Goal: Complete application form

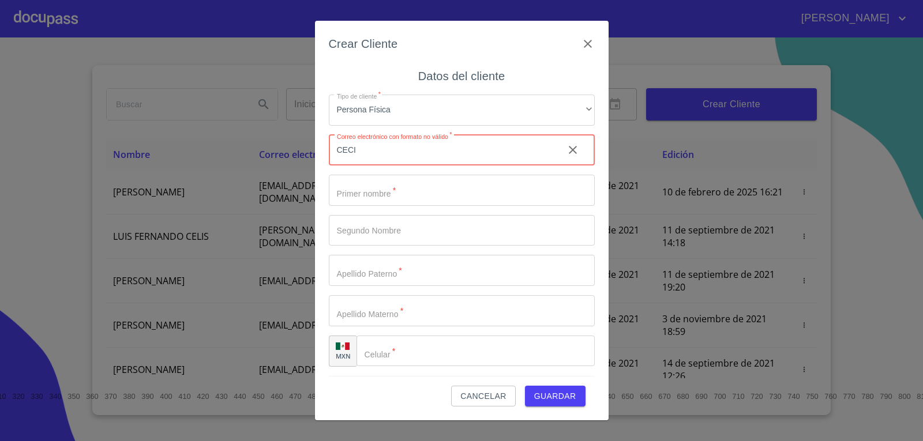
click at [385, 154] on input "CECI" at bounding box center [442, 150] width 226 height 31
type input "C"
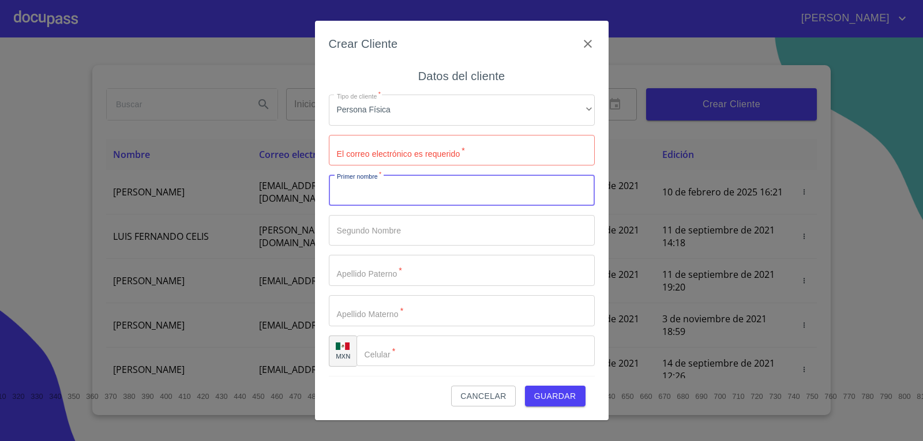
click at [396, 199] on input "Tipo de cliente   *" at bounding box center [462, 190] width 266 height 31
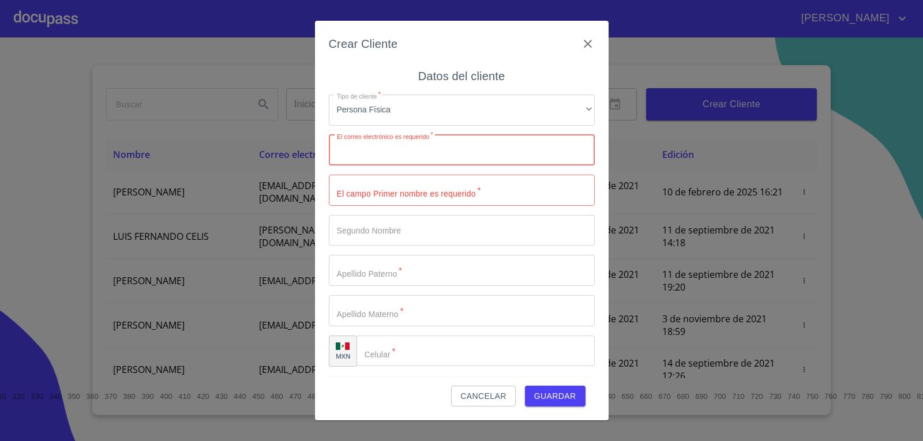
click at [403, 159] on input "Tipo de cliente   *" at bounding box center [462, 150] width 266 height 31
type input "[EMAIL_ADDRESS][DOMAIN_NAME]"
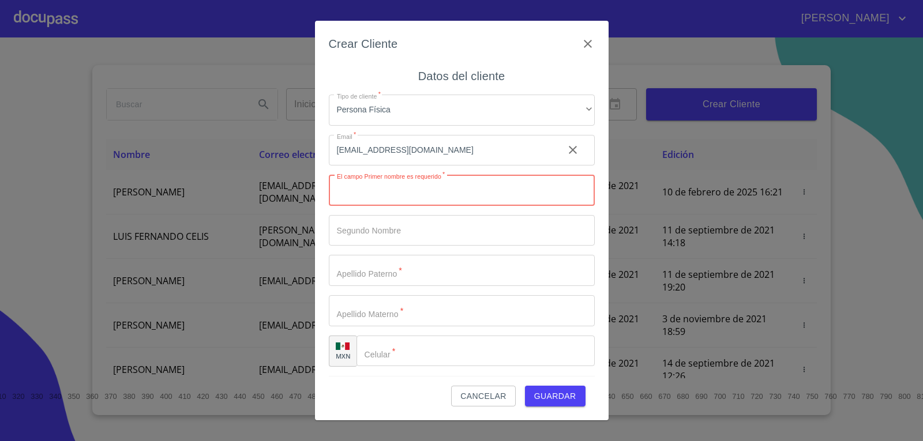
click at [422, 189] on input "Tipo de cliente   *" at bounding box center [462, 190] width 266 height 31
type input "b"
type input "[PERSON_NAME]"
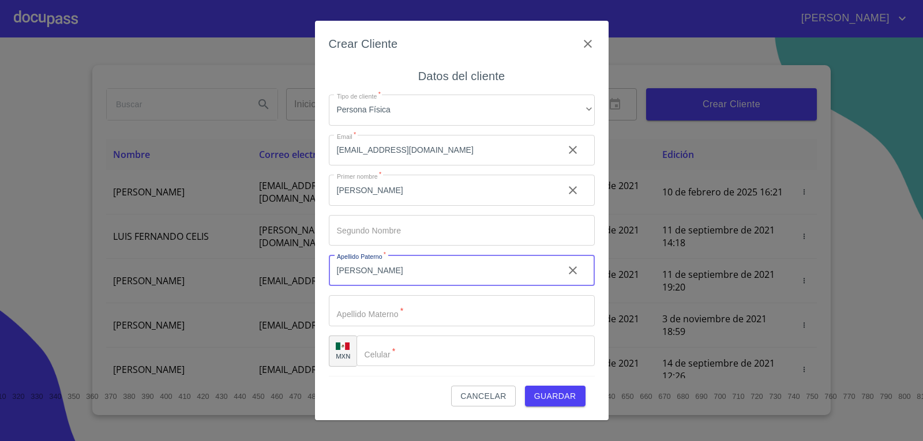
type input "[PERSON_NAME]"
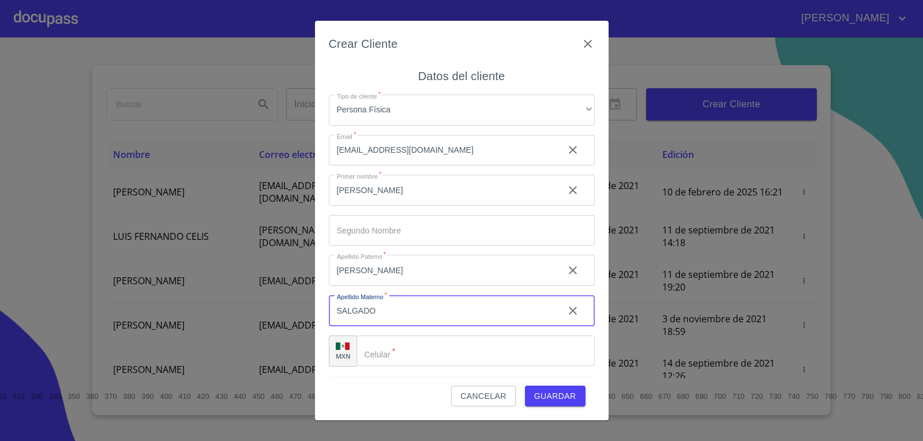
type input "SALGADO"
type input "[PHONE_NUMBER]"
click at [553, 396] on span "Guardar" at bounding box center [555, 397] width 42 height 14
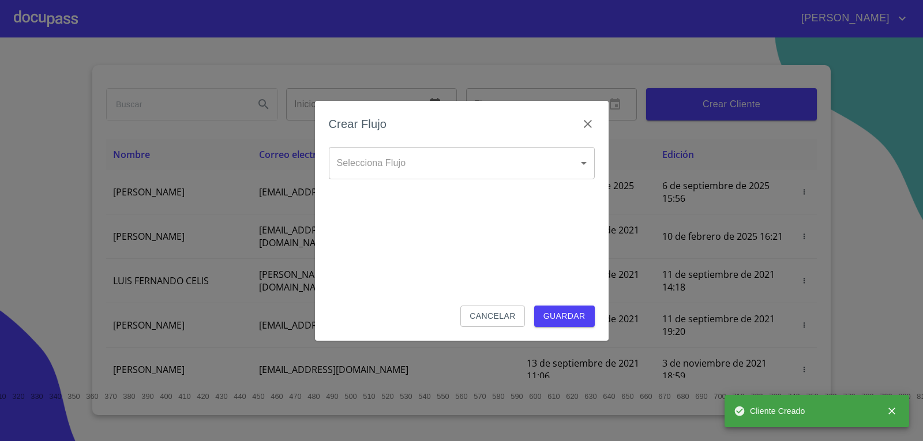
click at [500, 162] on body "[PERSON_NAME] ​ Fin ​ Crear Cliente Nombre Correo electrónico Registro Edición …" at bounding box center [461, 220] width 923 height 441
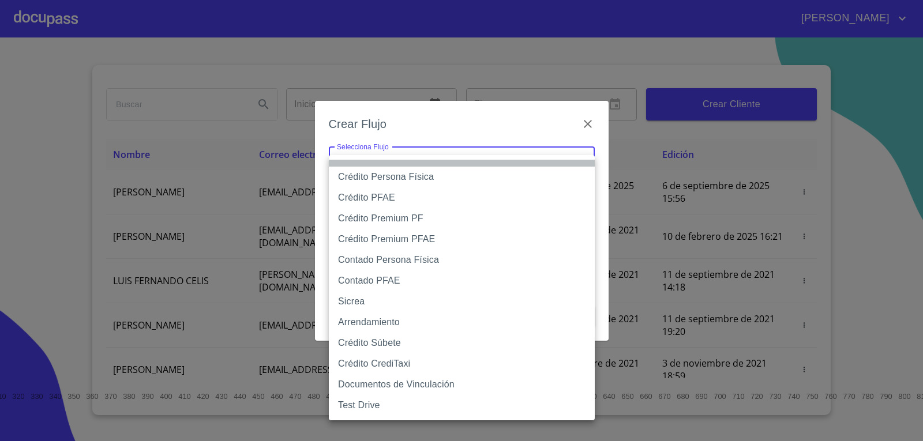
click at [500, 162] on li "None" at bounding box center [462, 163] width 266 height 7
click at [500, 162] on body "[PERSON_NAME] ​ Fin ​ Crear Cliente Nombre Correo electrónico Registro Edición …" at bounding box center [461, 220] width 923 height 441
click at [428, 221] on li "Crédito Premium PF" at bounding box center [462, 218] width 266 height 21
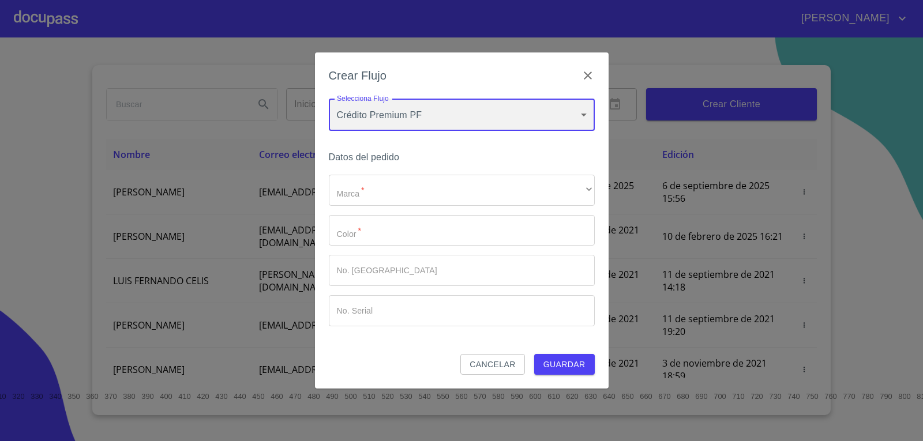
type input "61aa8c19394905d6da20c087"
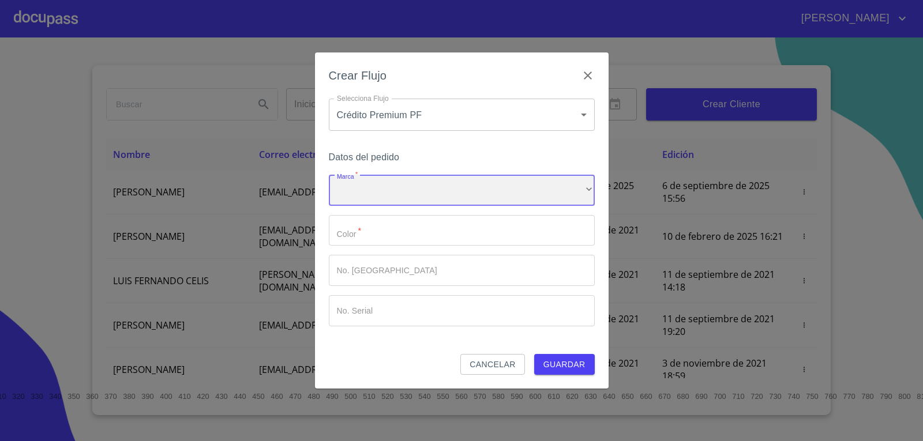
click at [444, 189] on div "​" at bounding box center [462, 190] width 266 height 31
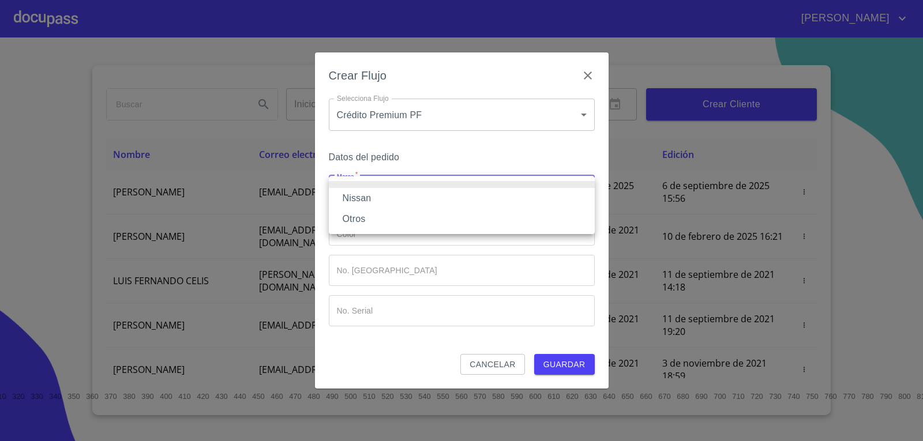
click at [436, 199] on li "Nissan" at bounding box center [462, 198] width 266 height 21
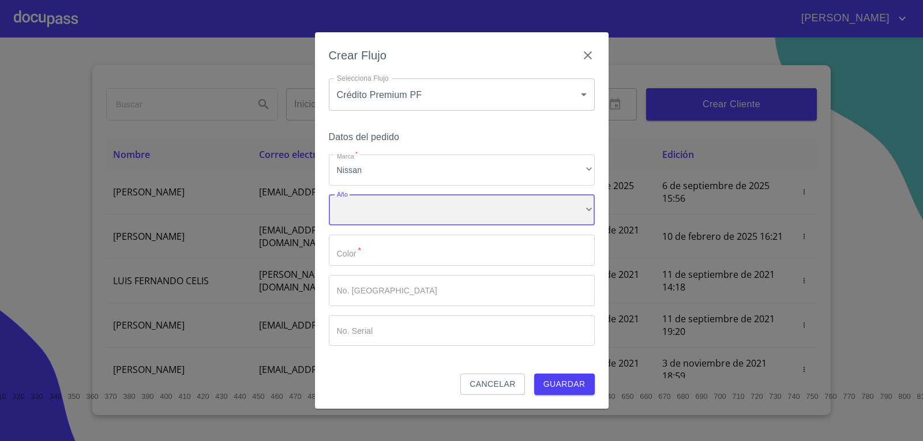
click at [437, 218] on div "​" at bounding box center [462, 210] width 266 height 31
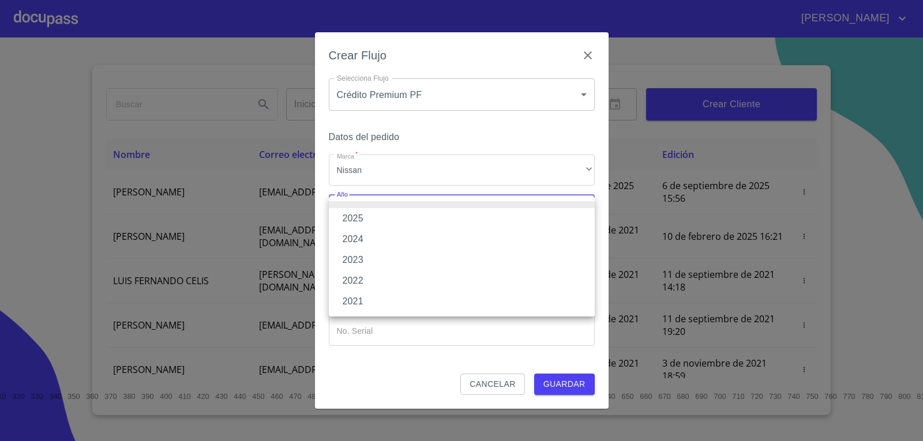
click at [437, 218] on li "2025" at bounding box center [462, 218] width 266 height 21
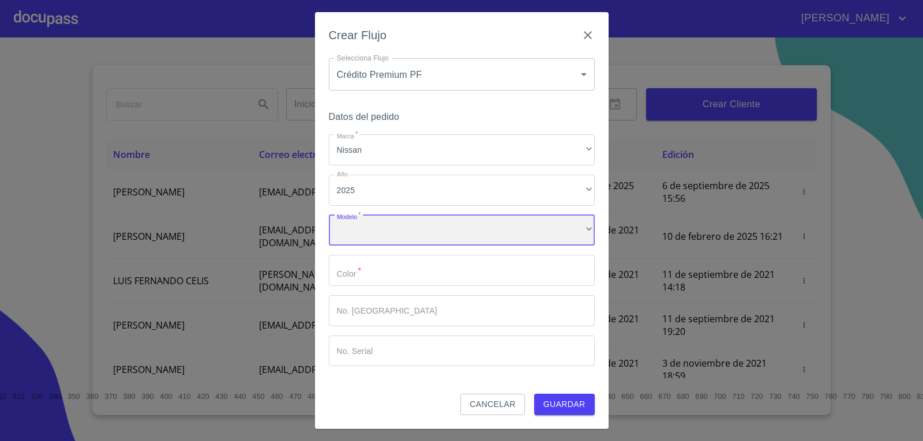
click at [438, 227] on div "​" at bounding box center [462, 230] width 266 height 31
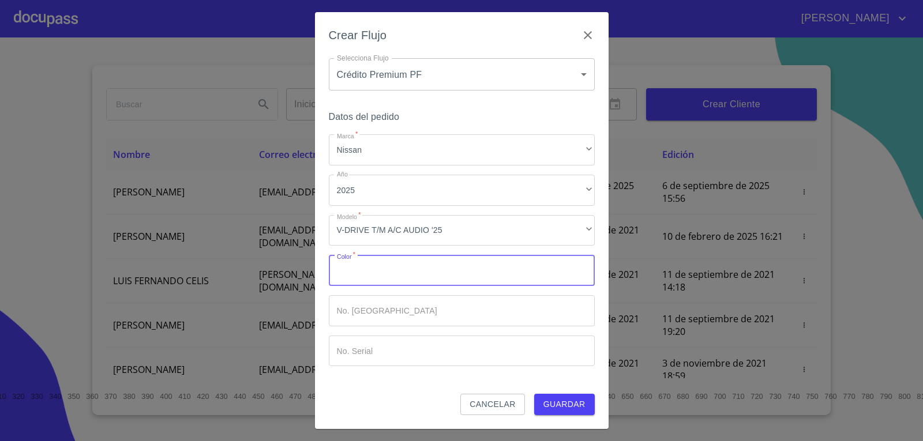
click at [425, 273] on input "Marca   *" at bounding box center [462, 270] width 266 height 31
type input "ROJO"
click at [433, 316] on input "Marca   *" at bounding box center [462, 310] width 266 height 31
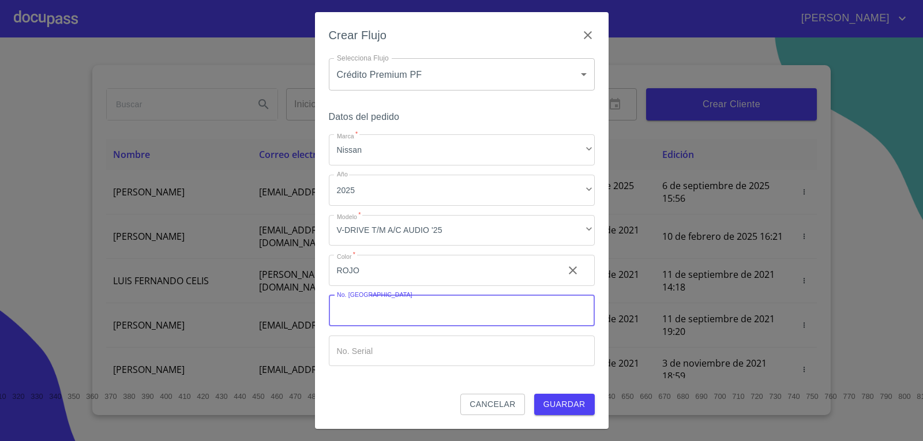
click at [578, 409] on span "Guardar" at bounding box center [565, 405] width 42 height 14
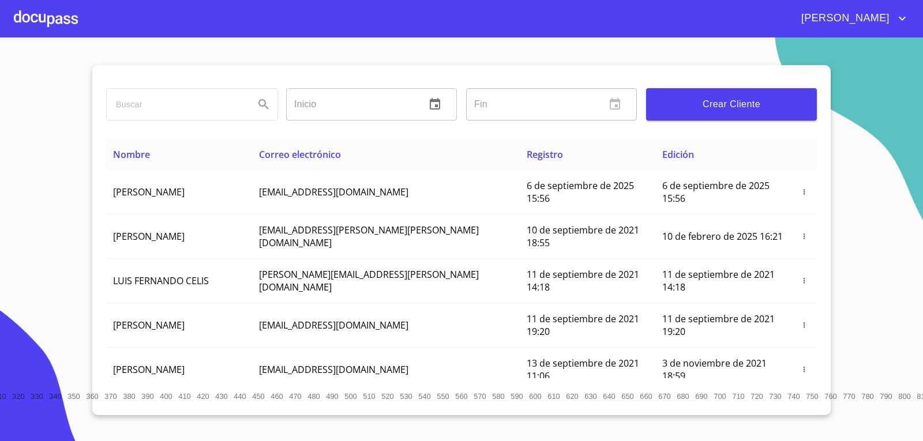
click at [53, 20] on div at bounding box center [46, 18] width 64 height 37
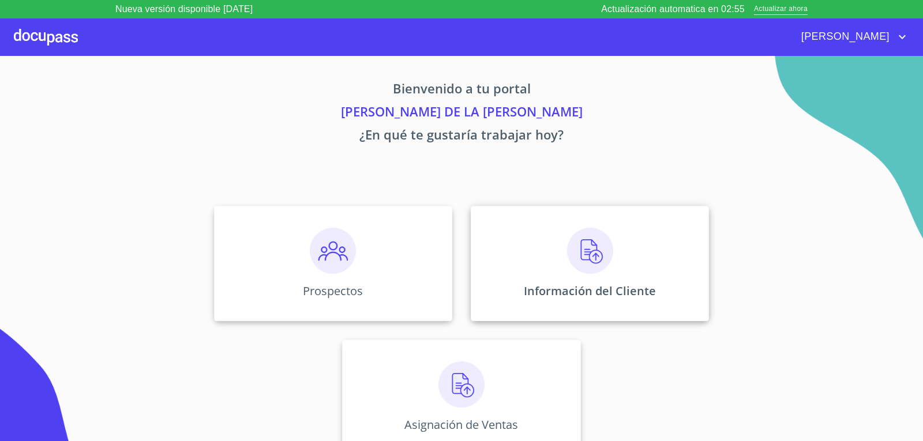
click at [585, 290] on p "Información del Cliente" at bounding box center [590, 291] width 132 height 16
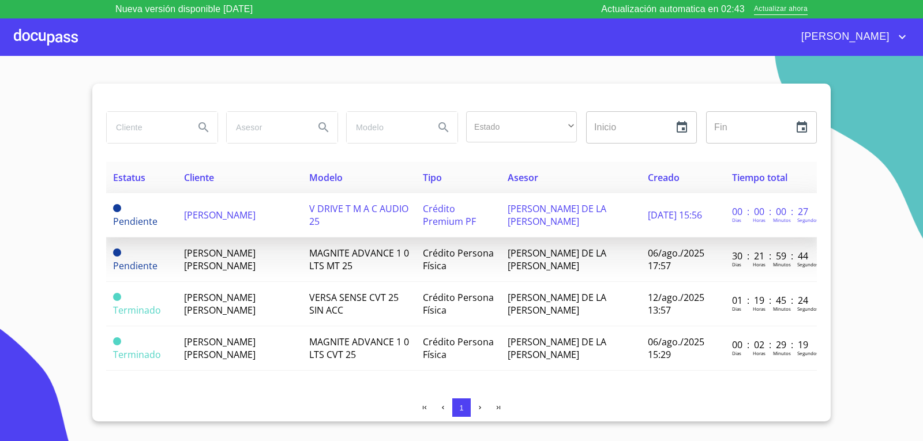
click at [214, 219] on span "[PERSON_NAME]" at bounding box center [220, 215] width 72 height 13
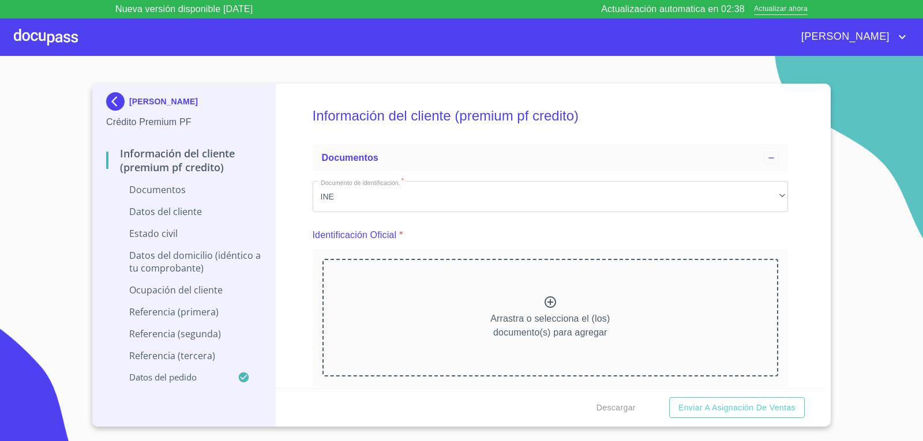
click at [495, 319] on p "Arrastra o selecciona el (los) documento(s) para agregar" at bounding box center [550, 326] width 119 height 28
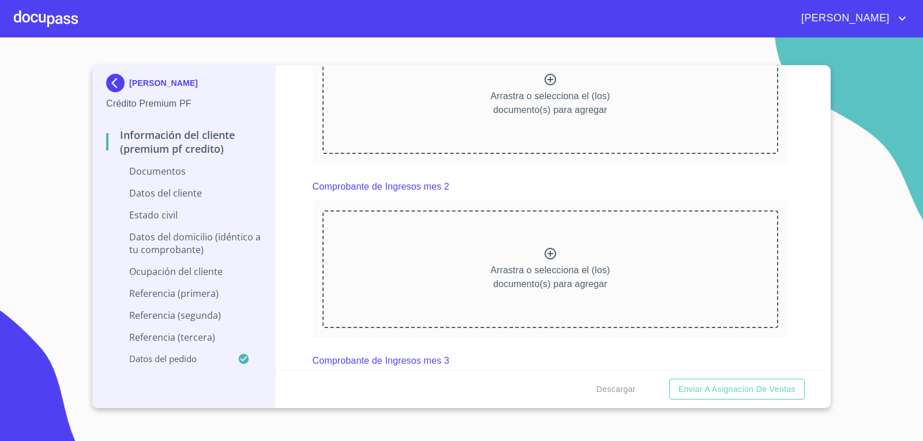
scroll to position [583, 0]
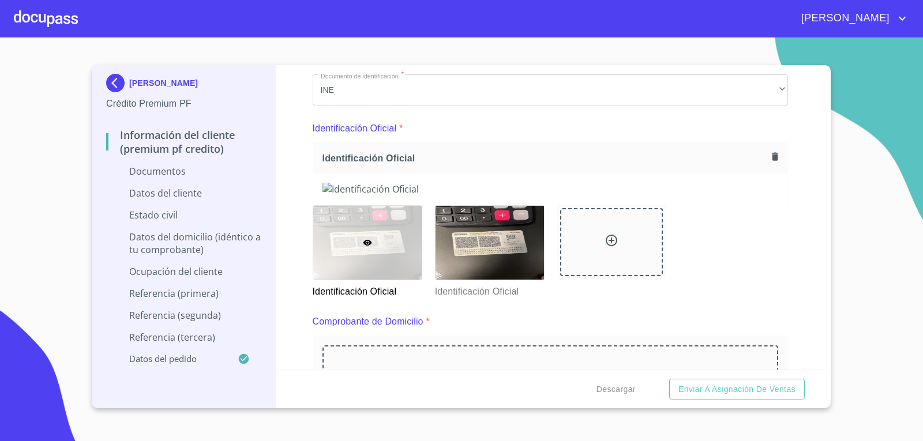
scroll to position [83, 0]
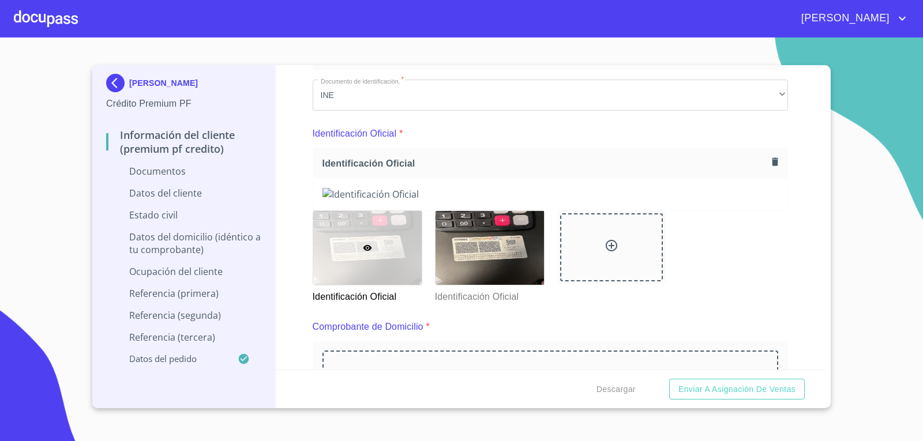
click at [772, 163] on icon "button" at bounding box center [775, 162] width 6 height 8
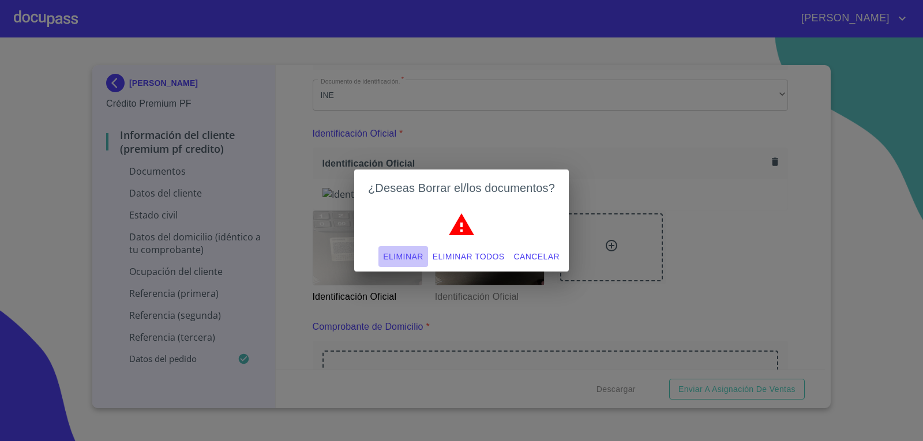
click at [417, 259] on span "Eliminar" at bounding box center [403, 257] width 40 height 14
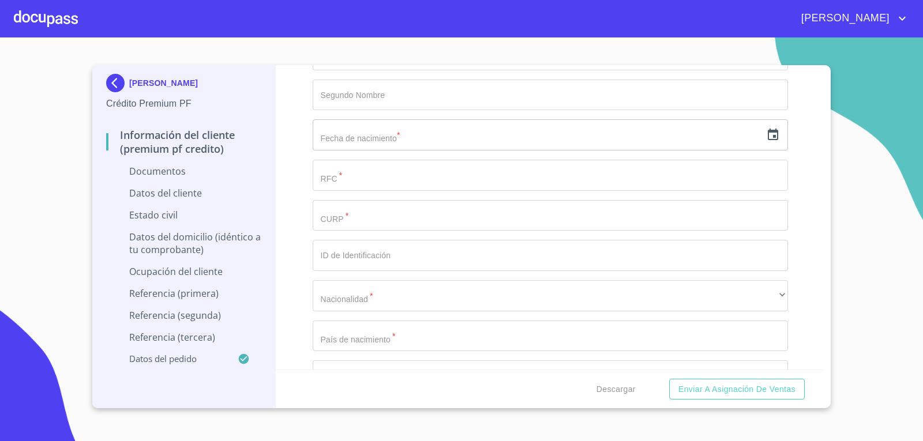
scroll to position [1865, 0]
